Goal: Information Seeking & Learning: Learn about a topic

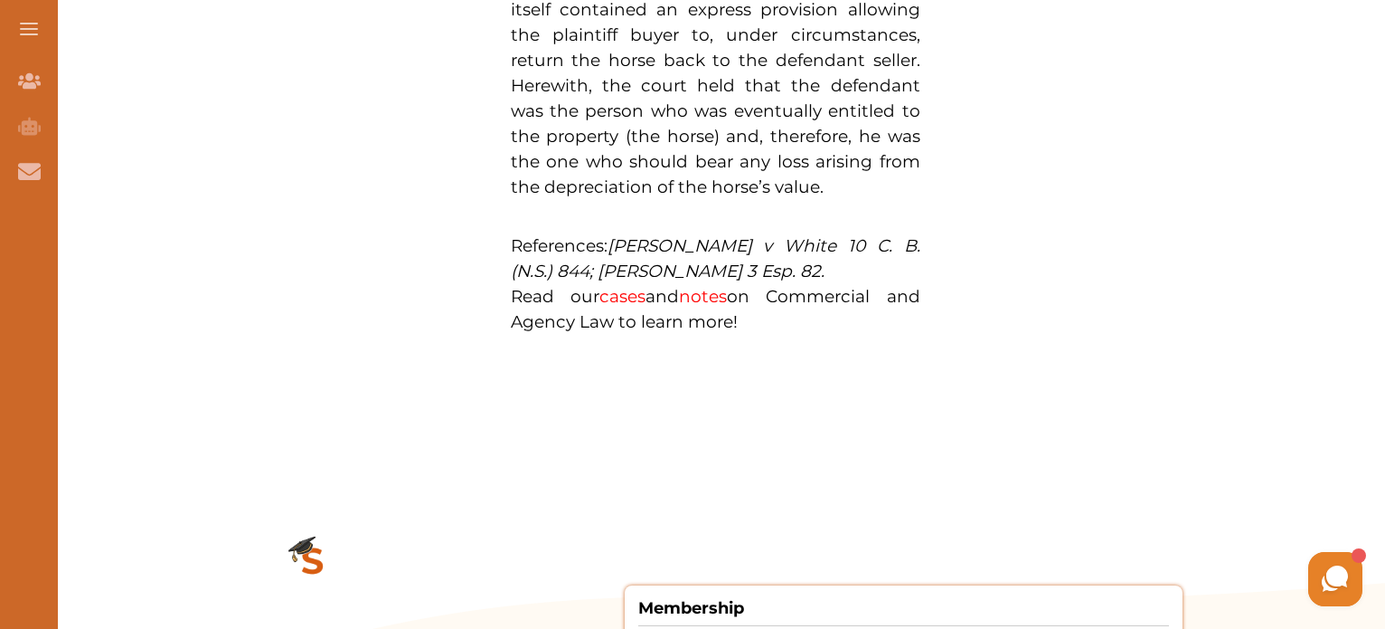
scroll to position [1615, 0]
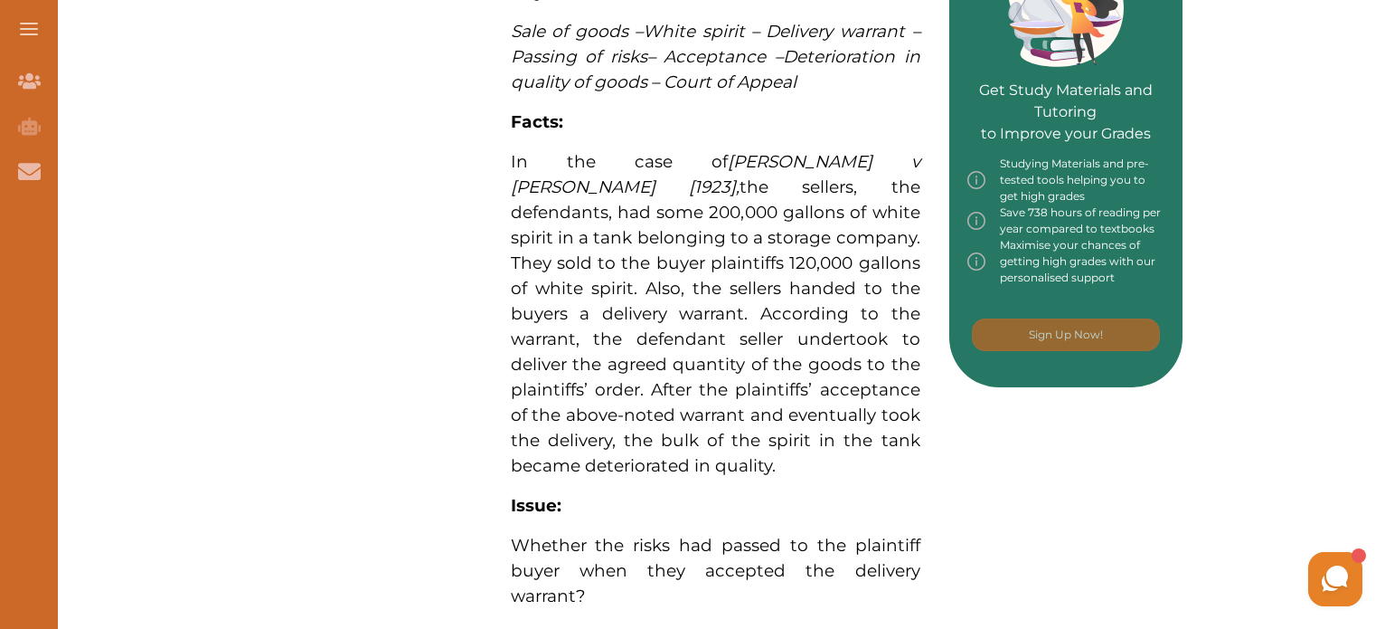
scroll to position [856, 0]
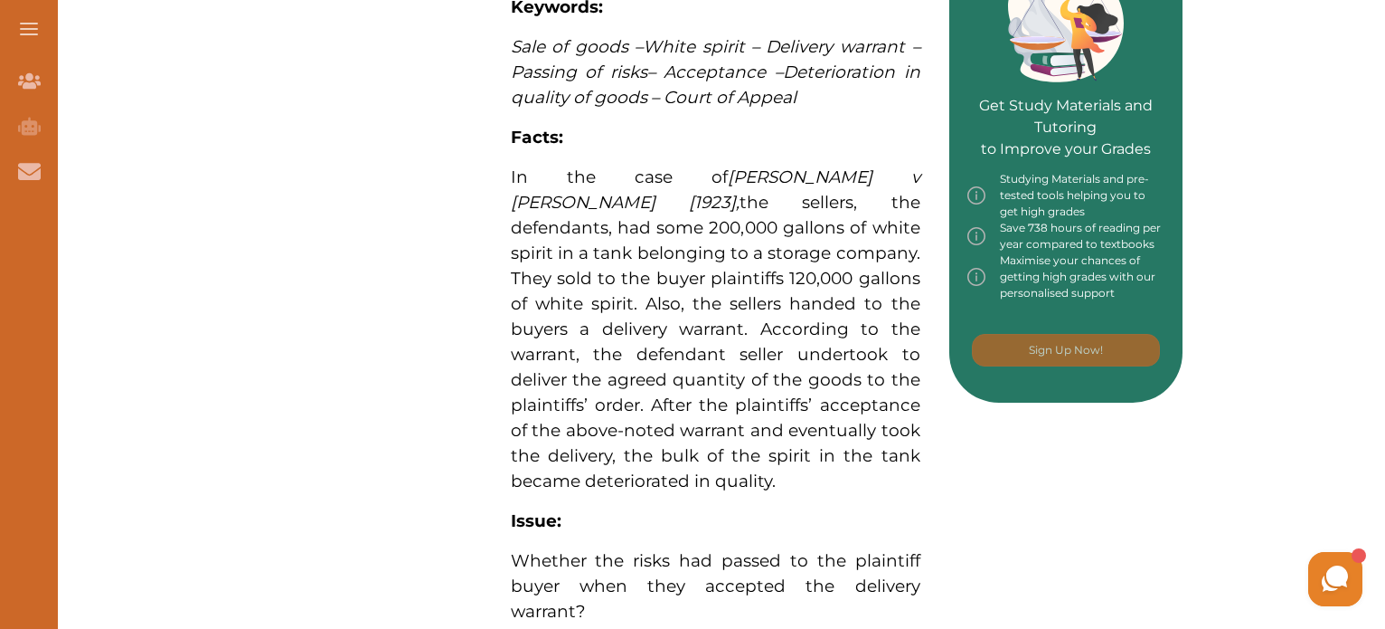
drag, startPoint x: 504, startPoint y: 67, endPoint x: 654, endPoint y: 199, distance: 199.9
click at [654, 199] on div "[PERSON_NAME] v [PERSON_NAME] [1923] concerns, inter alia, sale of goods and pa…" at bounding box center [716, 322] width 468 height 1565
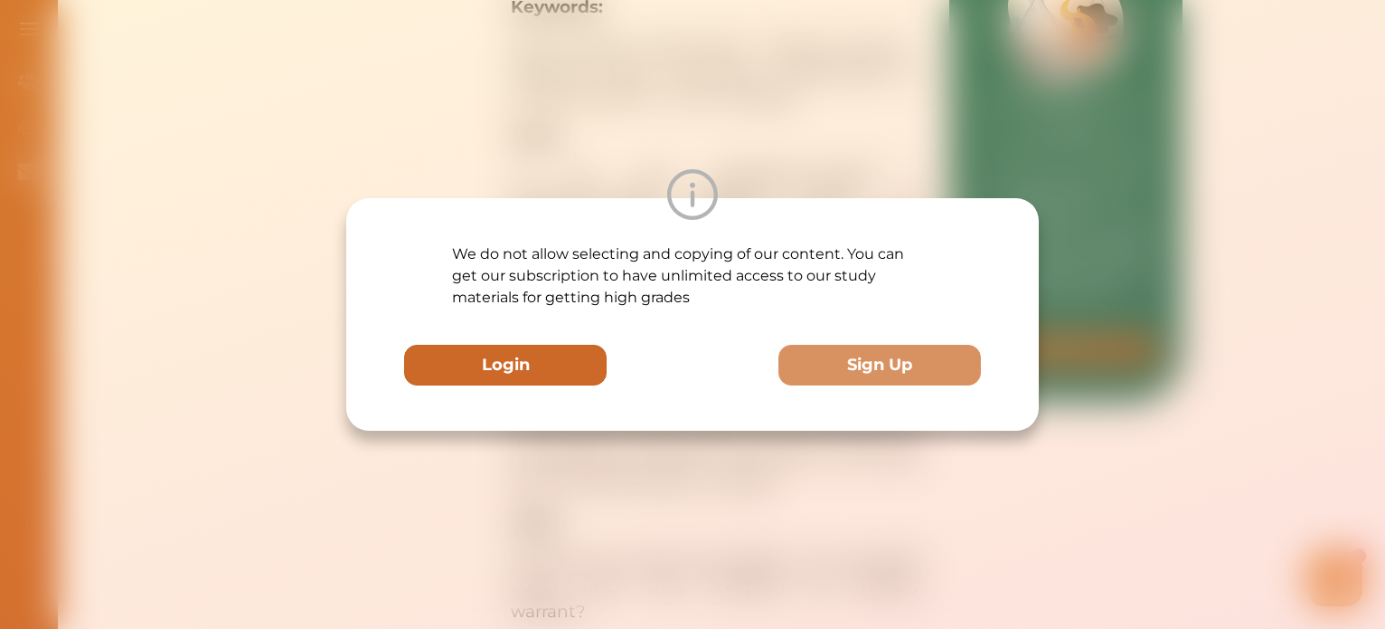
click at [506, 364] on button "Login" at bounding box center [505, 365] width 203 height 41
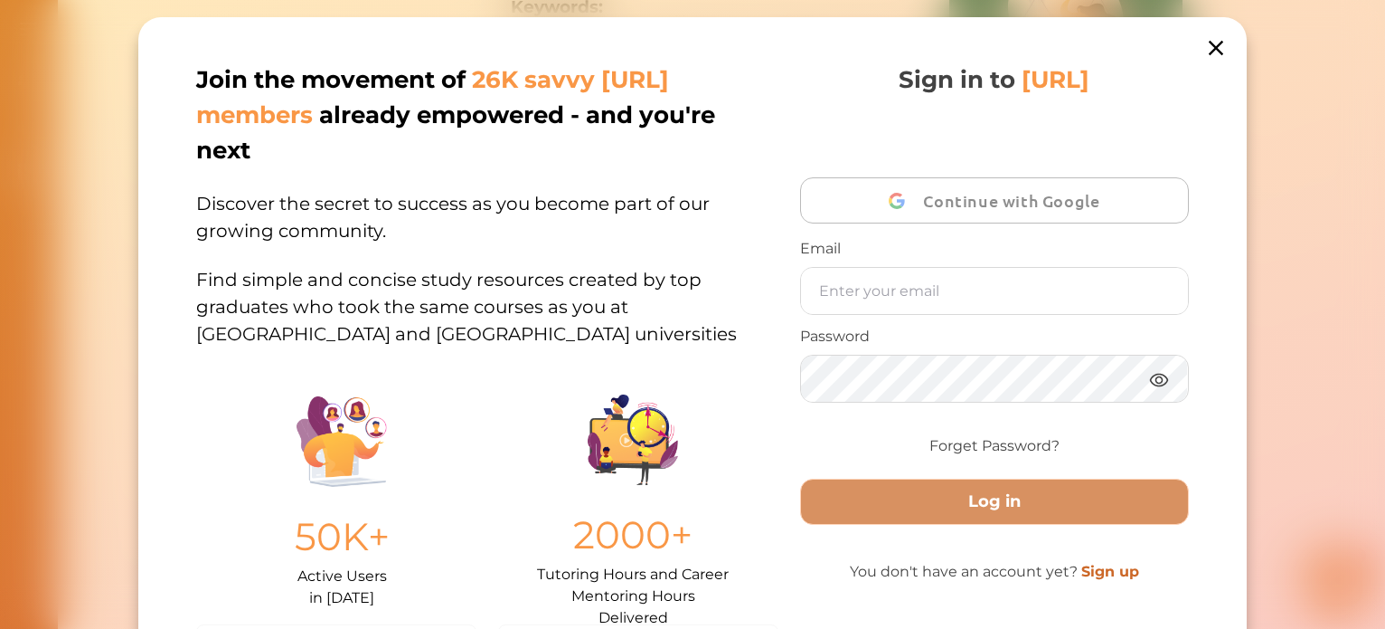
scroll to position [57, 0]
